Goal: Information Seeking & Learning: Learn about a topic

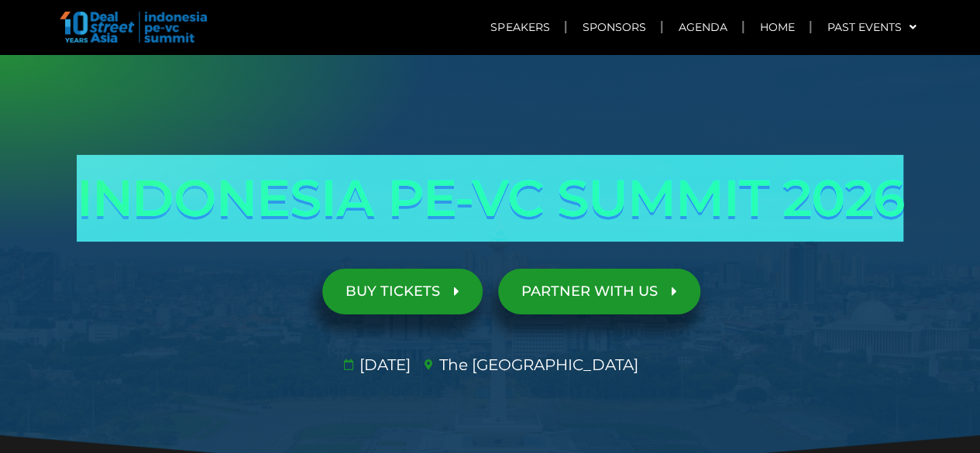
drag, startPoint x: 60, startPoint y: 181, endPoint x: 924, endPoint y: 207, distance: 863.8
click at [924, 207] on div "INDONESIA PE-VC SUMMIT 2026 Opportunities & risks amidst reset in SE Asia's anc…" at bounding box center [491, 265] width 884 height 237
copy h1 "INDONESIA PE-VC SUMMIT 2026"
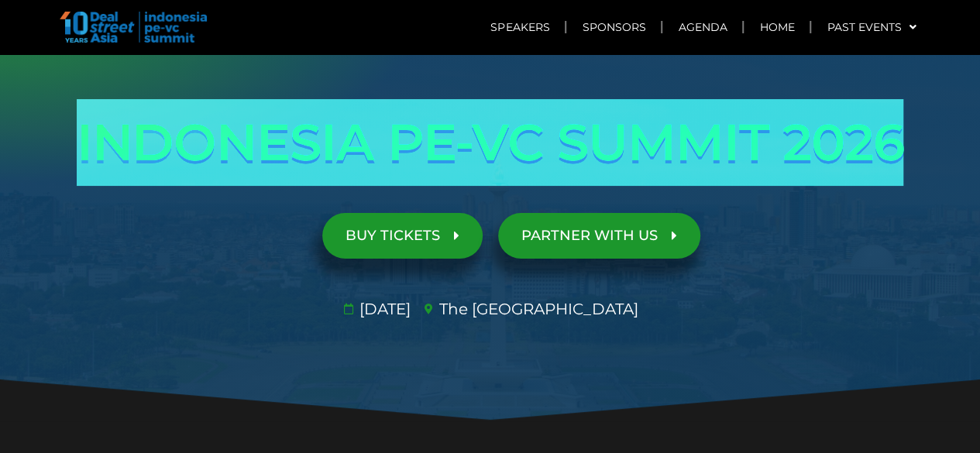
scroll to position [155, 0]
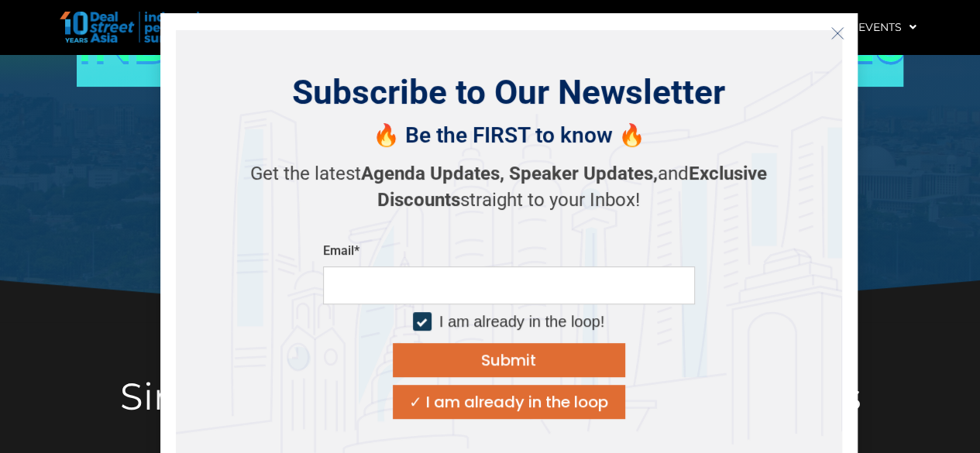
click at [834, 36] on icon "Close" at bounding box center [838, 33] width 14 height 14
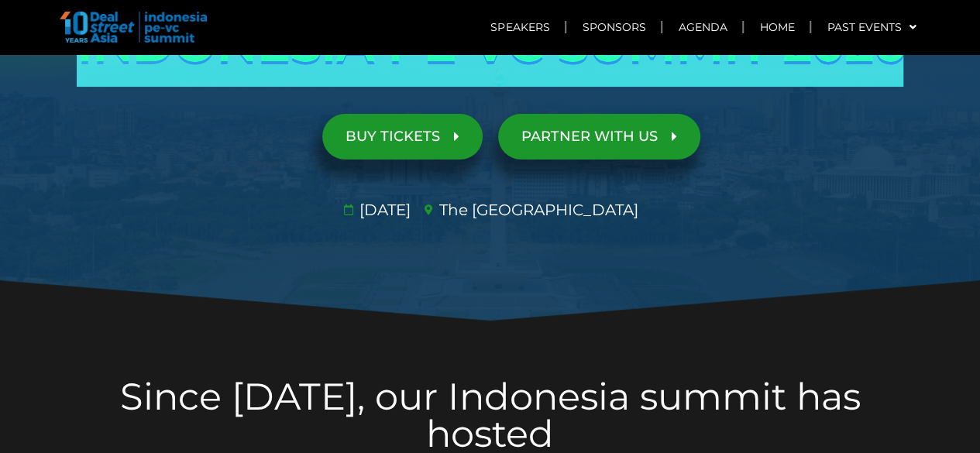
drag, startPoint x: 448, startPoint y: 210, endPoint x: 363, endPoint y: 208, distance: 85.3
click at [363, 208] on span "[DATE]​" at bounding box center [383, 209] width 55 height 23
copy span "[DATE]"
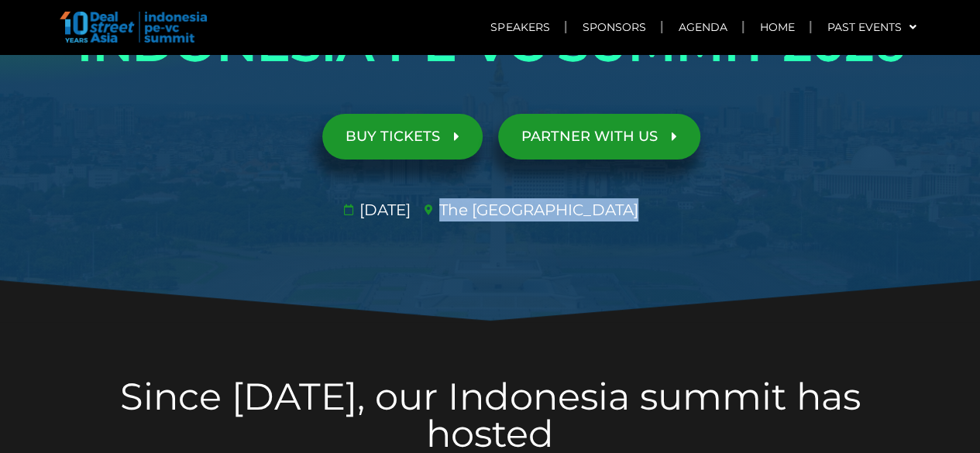
drag, startPoint x: 481, startPoint y: 214, endPoint x: 658, endPoint y: 226, distance: 177.9
click at [658, 226] on div "INDONESIA PE-VC SUMMIT 2026 Opportunities & risks amidst reset in SE Asia's anc…" at bounding box center [491, 110] width 884 height 237
copy span "The [GEOGRAPHIC_DATA]​"
